Goal: Transaction & Acquisition: Purchase product/service

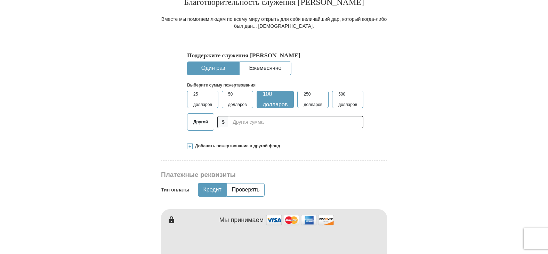
scroll to position [235, 0]
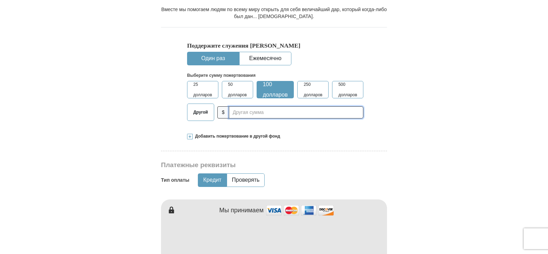
click at [250, 111] on input "text" at bounding box center [296, 112] width 135 height 12
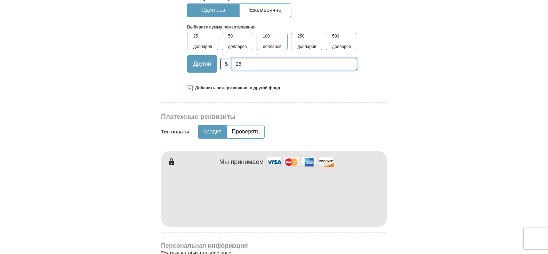
scroll to position [329, 0]
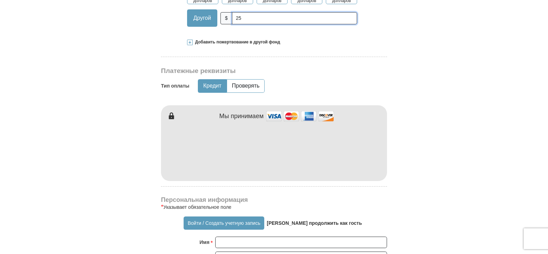
type input "25"
type input "EVGENIYA"
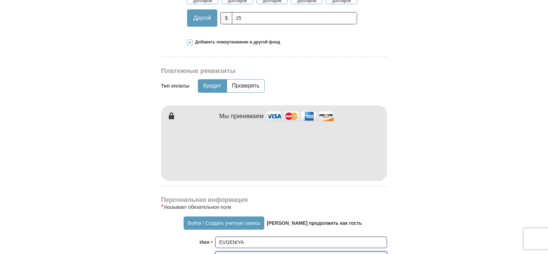
type input "TARASOVA"
drag, startPoint x: 548, startPoint y: 95, endPoint x: 531, endPoint y: 161, distance: 68.2
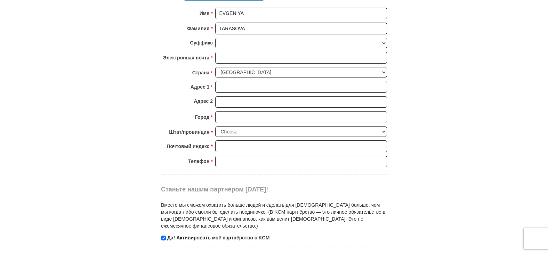
scroll to position [581, 0]
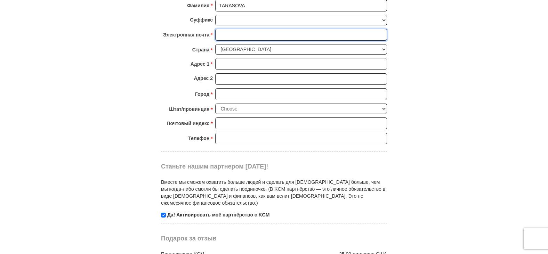
click at [240, 33] on input "Электронная почта *" at bounding box center [301, 35] width 172 height 12
type input "[EMAIL_ADDRESS][DOMAIN_NAME]"
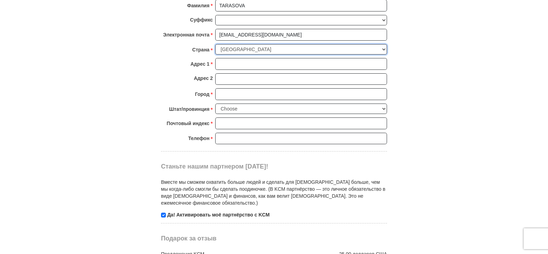
select select "UZ"
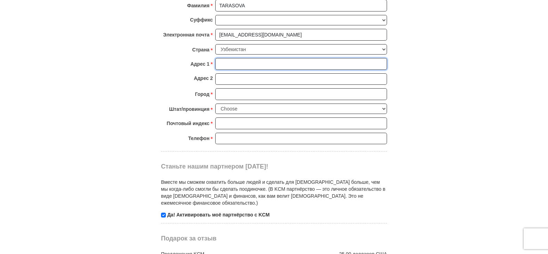
type input "[GEOGRAPHIC_DATA], [GEOGRAPHIC_DATA], [GEOGRAPHIC_DATA] 51, 27"
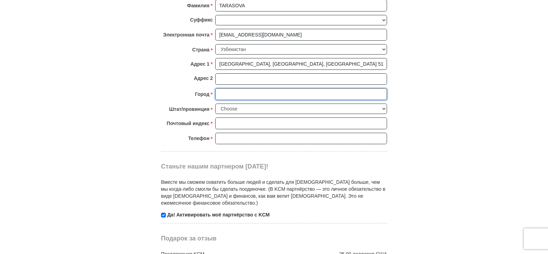
type input "[GEOGRAPHIC_DATA]"
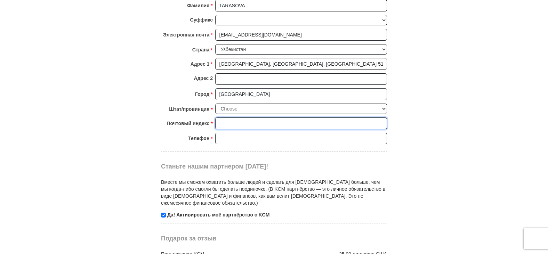
type input "140107"
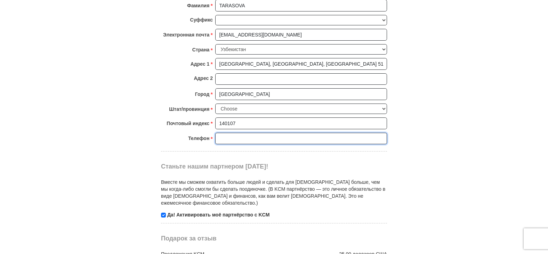
type input "8 91 540 63 55"
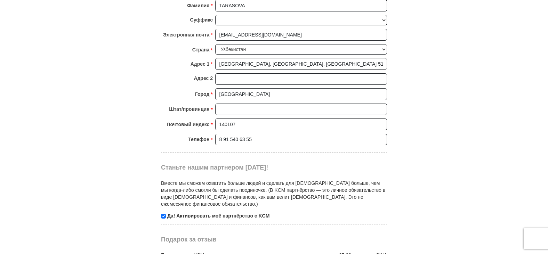
click at [545, 132] on body "«Похоже, что вы находитесь за пределами [GEOGRAPHIC_DATA]. Нажмите здесь , чтоб…" at bounding box center [274, 198] width 548 height 1558
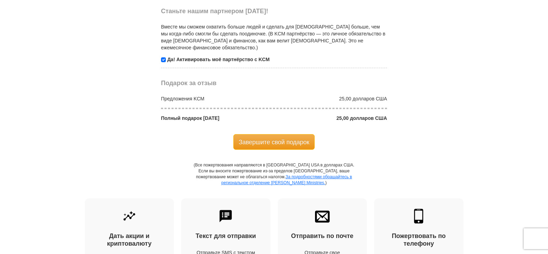
scroll to position [744, 0]
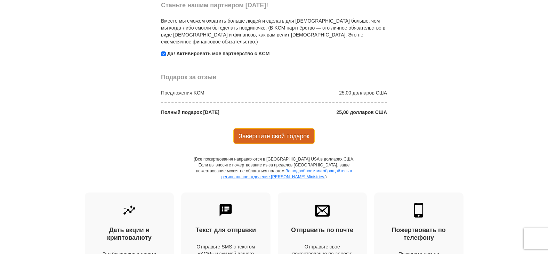
click at [257, 134] on font "Завершите свой подарок" at bounding box center [274, 136] width 71 height 7
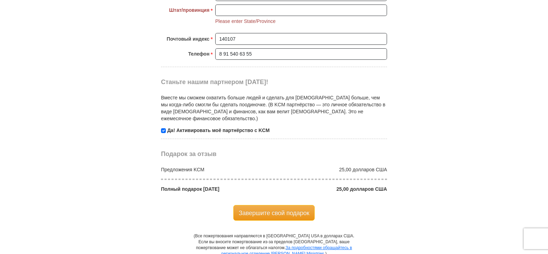
scroll to position [680, 0]
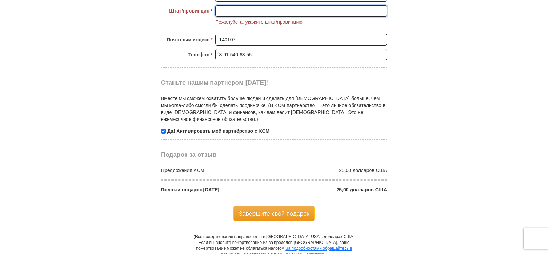
click at [232, 10] on input "Штат/провинция *" at bounding box center [301, 11] width 172 height 12
type input "[GEOGRAPHIC_DATA]"
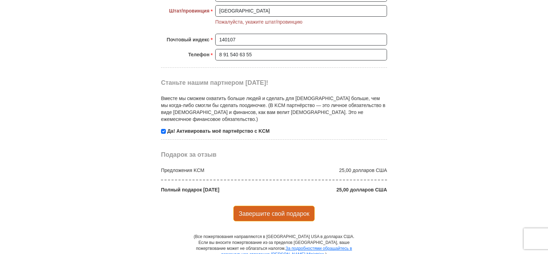
click at [268, 217] on font "Завершите свой подарок" at bounding box center [274, 214] width 71 height 7
